Goal: Check status: Check status

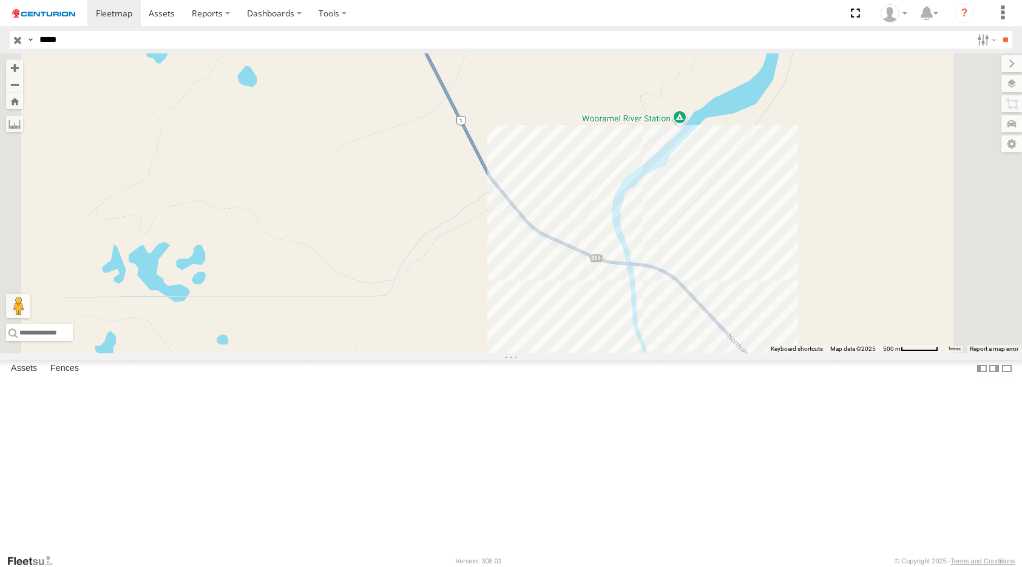
click at [0, 0] on span at bounding box center [0, 0] width 0 height 0
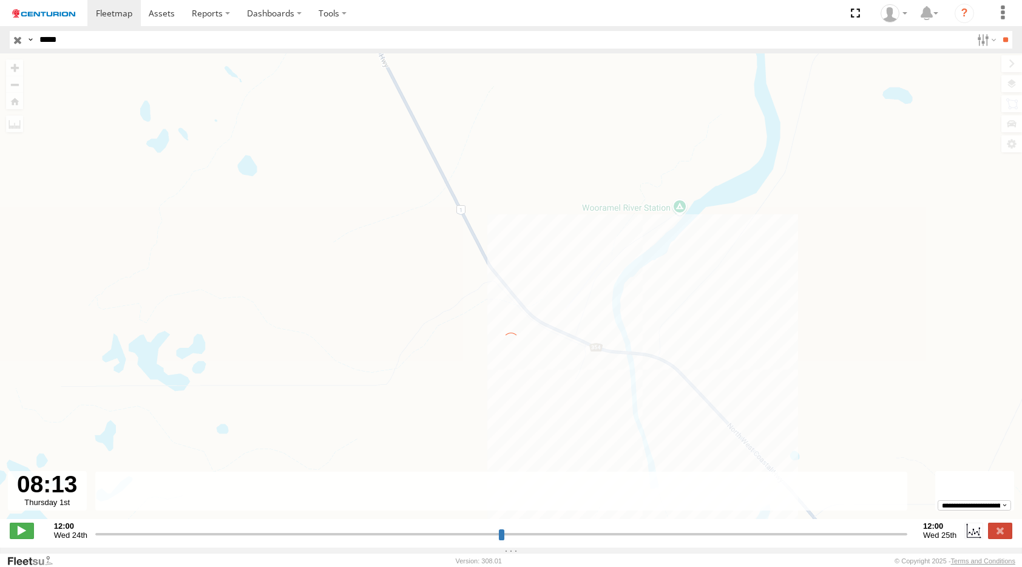
click at [773, 539] on input "range" at bounding box center [501, 534] width 812 height 12
drag, startPoint x: 773, startPoint y: 541, endPoint x: 778, endPoint y: 548, distance: 8.8
click at [788, 539] on input "range" at bounding box center [501, 534] width 812 height 12
click at [16, 538] on span at bounding box center [22, 531] width 24 height 16
click at [856, 62] on div "← Move left → Move right ↑ Move up ↓ Move down + Zoom in - Zoom out Home Jump l…" at bounding box center [511, 292] width 1022 height 478
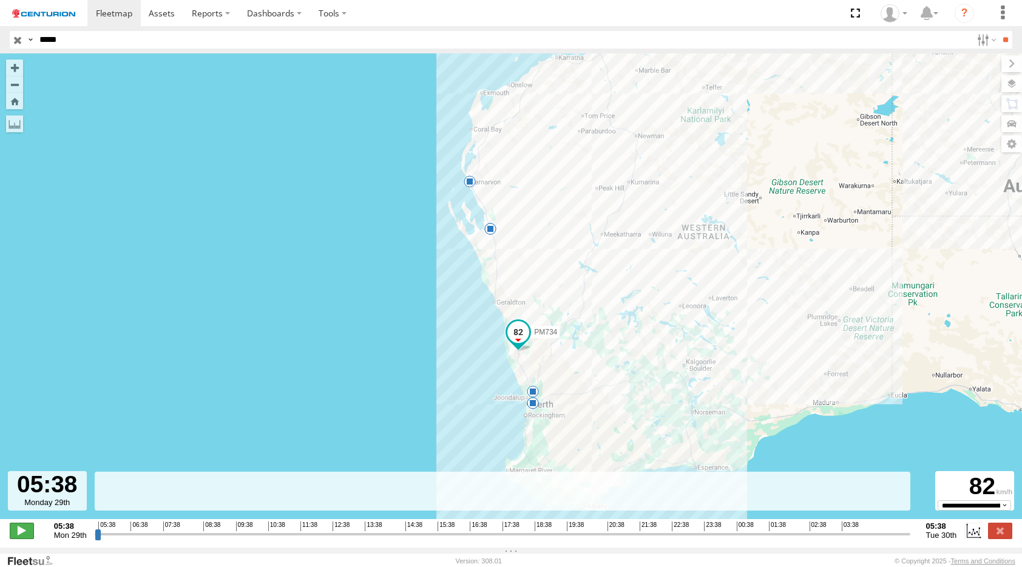
click at [19, 532] on span at bounding box center [22, 531] width 24 height 16
drag, startPoint x: 94, startPoint y: 543, endPoint x: 890, endPoint y: 524, distance: 796.4
click at [890, 528] on input "range" at bounding box center [503, 534] width 816 height 12
type input "**********"
